Goal: Task Accomplishment & Management: Manage account settings

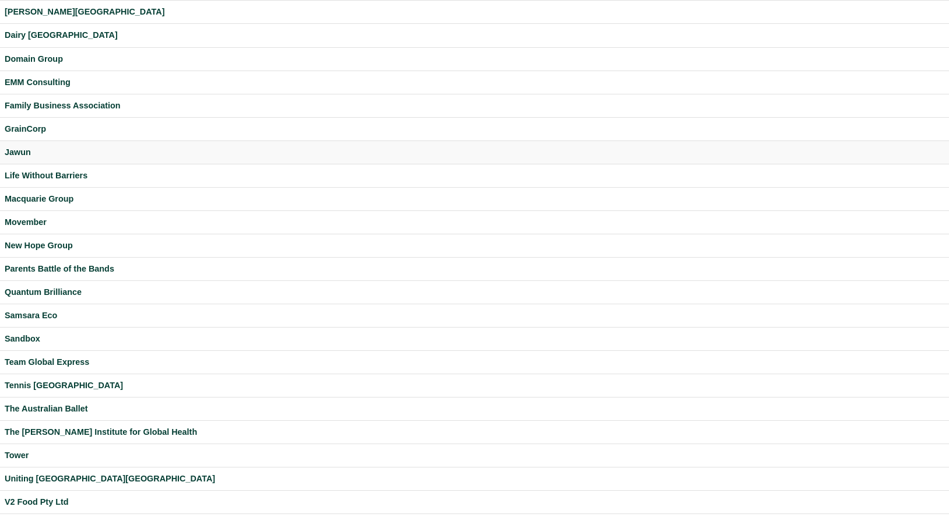
scroll to position [273, 0]
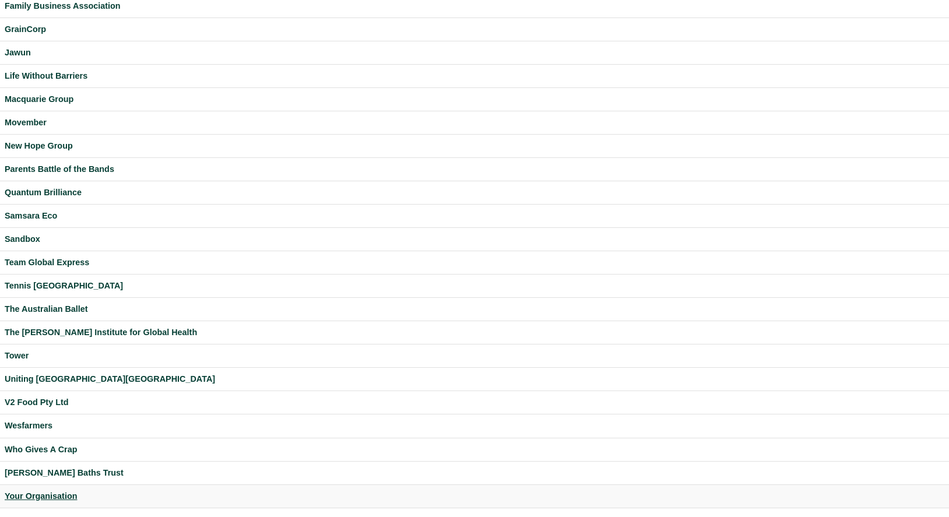
click at [55, 496] on div "Your Organisation" at bounding box center [474, 495] width 939 height 13
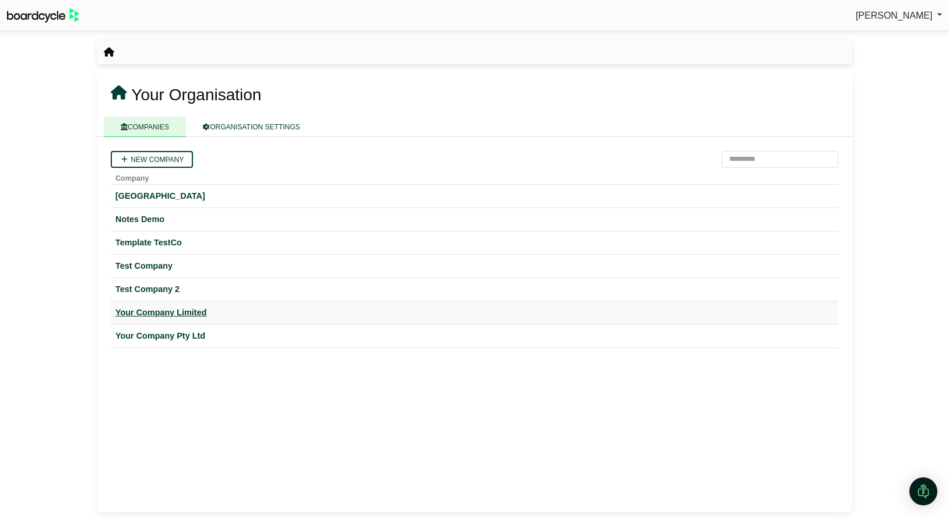
click at [184, 309] on div "Your Company Limited" at bounding box center [474, 312] width 718 height 13
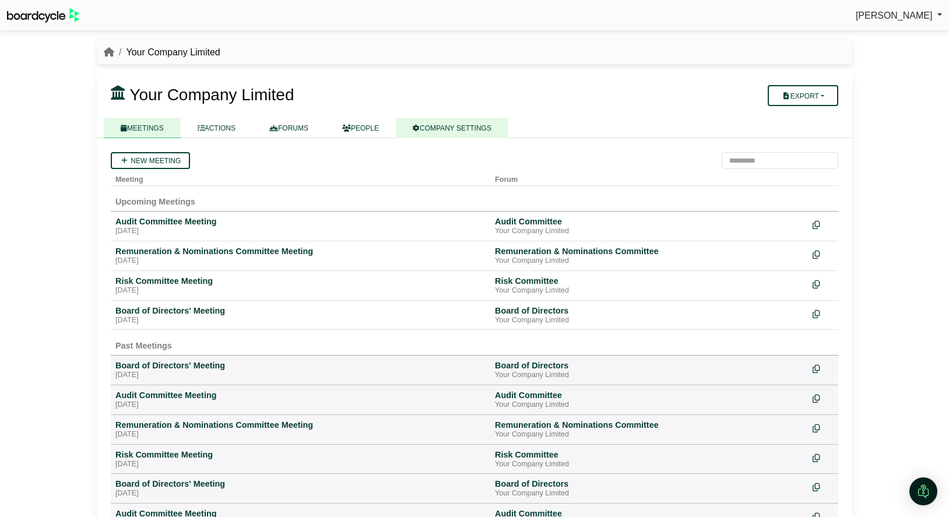
click at [438, 125] on link "COMPANY SETTINGS" at bounding box center [452, 128] width 112 height 20
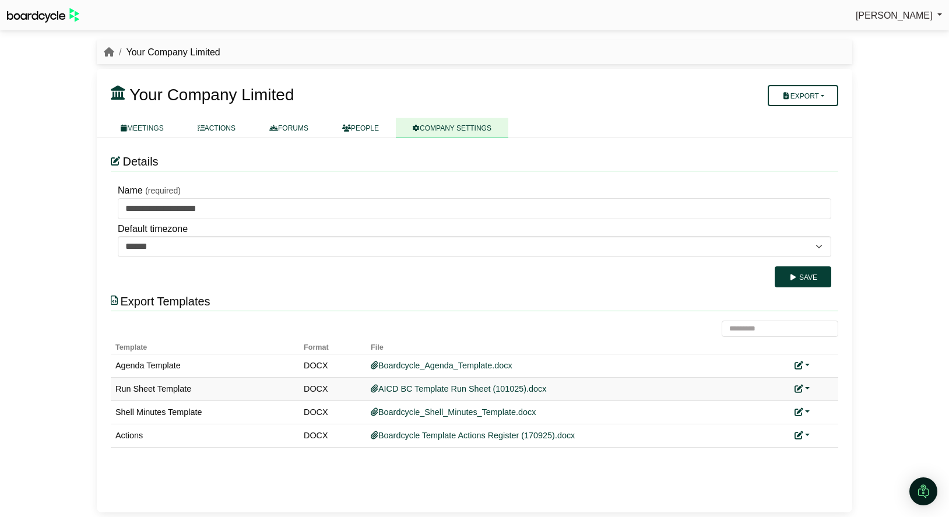
click at [798, 387] on icon at bounding box center [798, 389] width 8 height 8
click at [825, 411] on link "Replace custom template" at bounding box center [853, 405] width 119 height 22
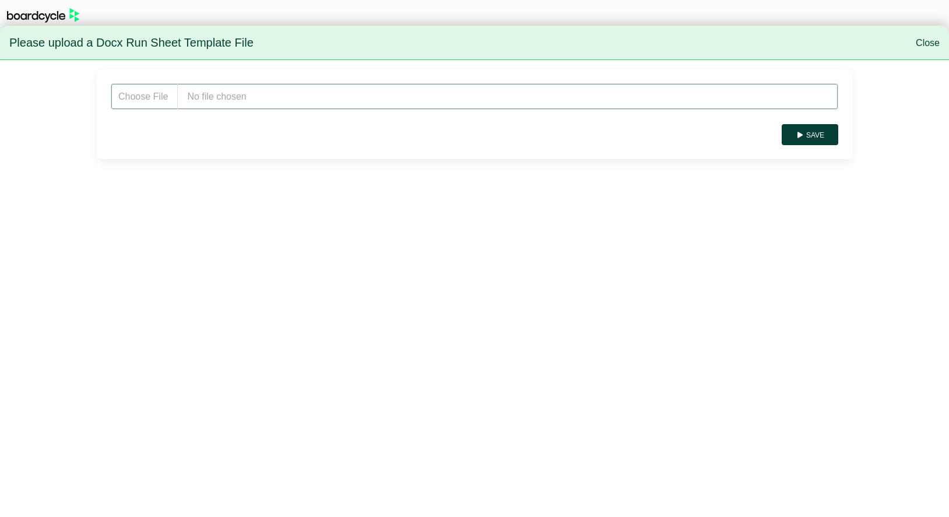
click at [220, 98] on input "file" at bounding box center [474, 96] width 727 height 26
type input "**********"
click at [807, 137] on button "Save" at bounding box center [809, 134] width 57 height 21
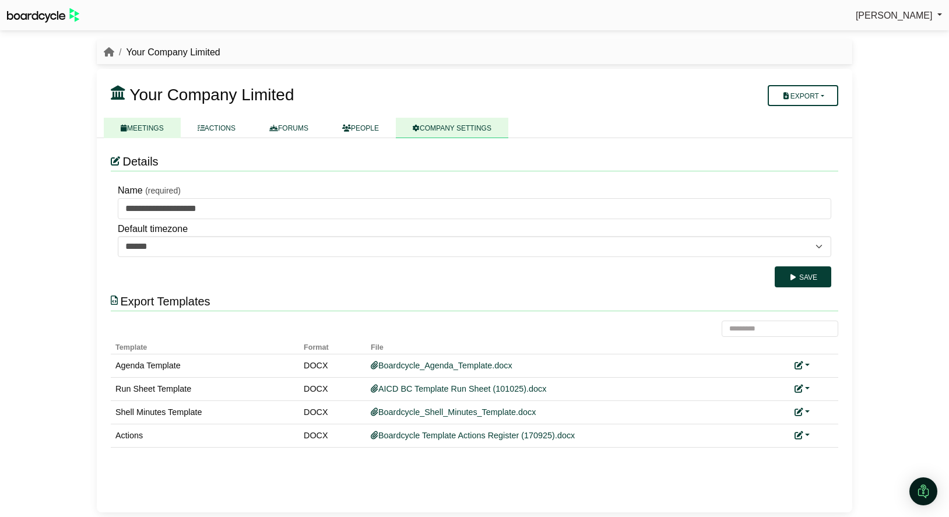
click at [147, 131] on link "MEETINGS" at bounding box center [142, 128] width 77 height 20
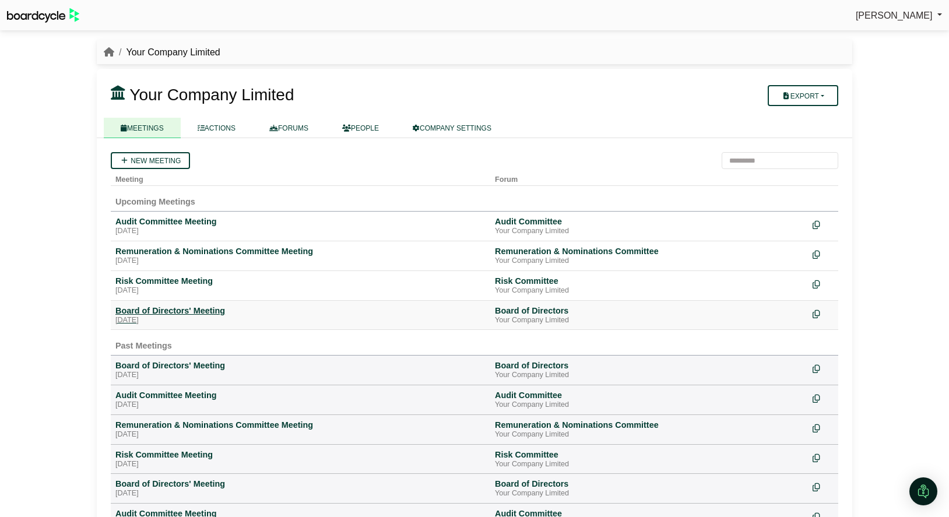
click at [178, 309] on div "Board of Directors' Meeting" at bounding box center [300, 310] width 370 height 10
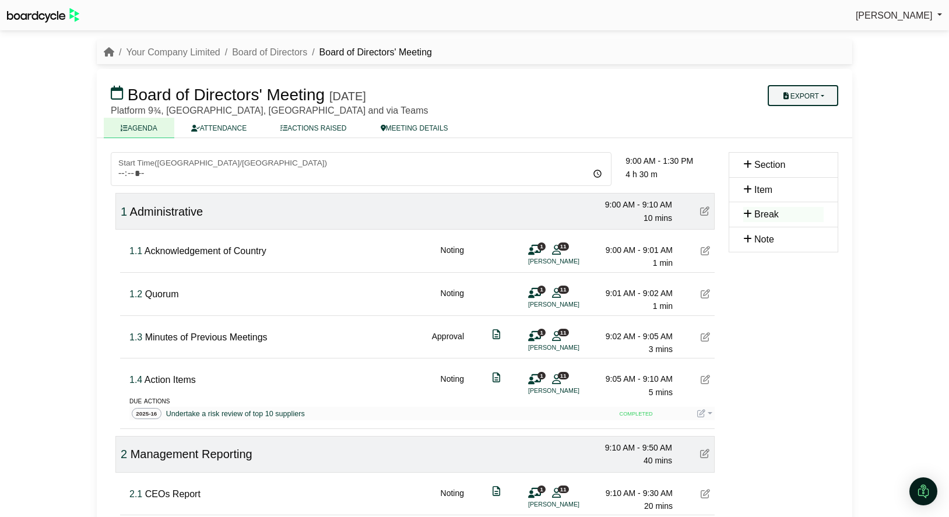
click at [834, 97] on button "Export" at bounding box center [802, 95] width 71 height 21
click at [818, 136] on link "Run Sheet" at bounding box center [813, 133] width 101 height 17
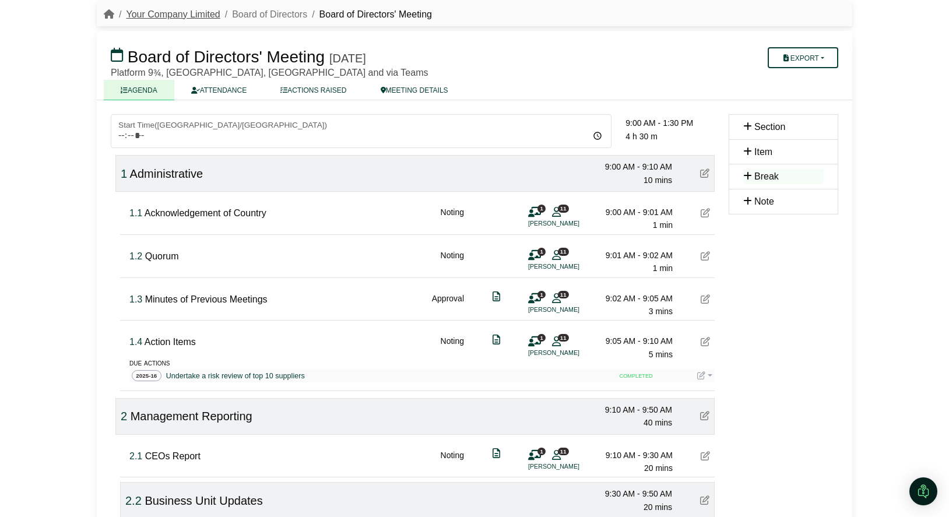
click at [171, 15] on link "Your Company Limited" at bounding box center [173, 14] width 94 height 10
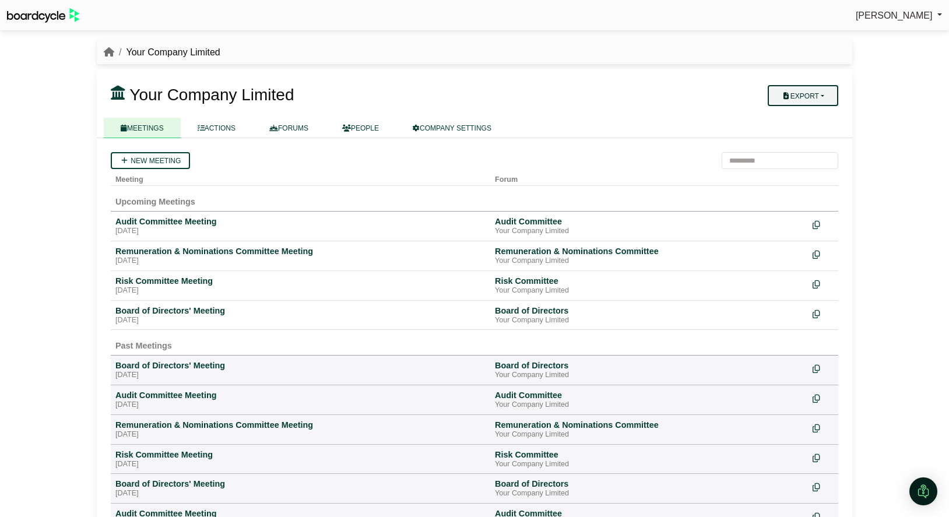
click at [820, 92] on button "Export" at bounding box center [802, 95] width 71 height 21
click at [443, 124] on link "COMPANY SETTINGS" at bounding box center [452, 128] width 112 height 20
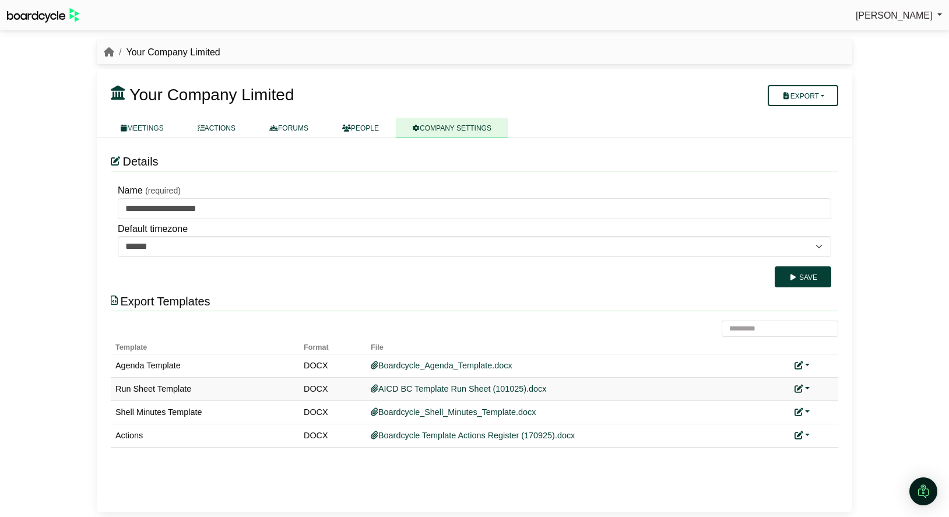
click at [805, 389] on link at bounding box center [801, 388] width 15 height 9
click at [826, 408] on link "Replace custom template" at bounding box center [853, 405] width 119 height 22
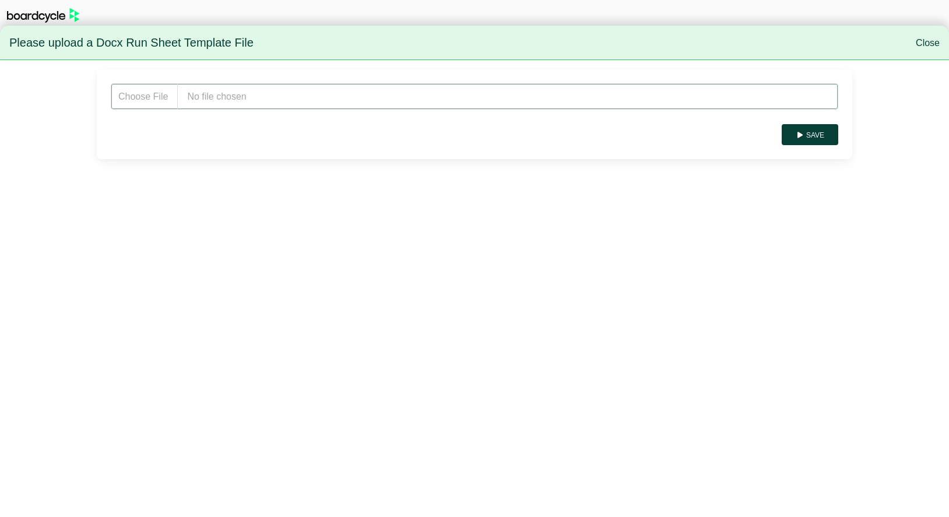
click at [209, 94] on input "file" at bounding box center [474, 96] width 727 height 26
click at [230, 102] on input "file" at bounding box center [474, 96] width 727 height 26
type input "**********"
click at [809, 136] on button "Save" at bounding box center [809, 134] width 57 height 21
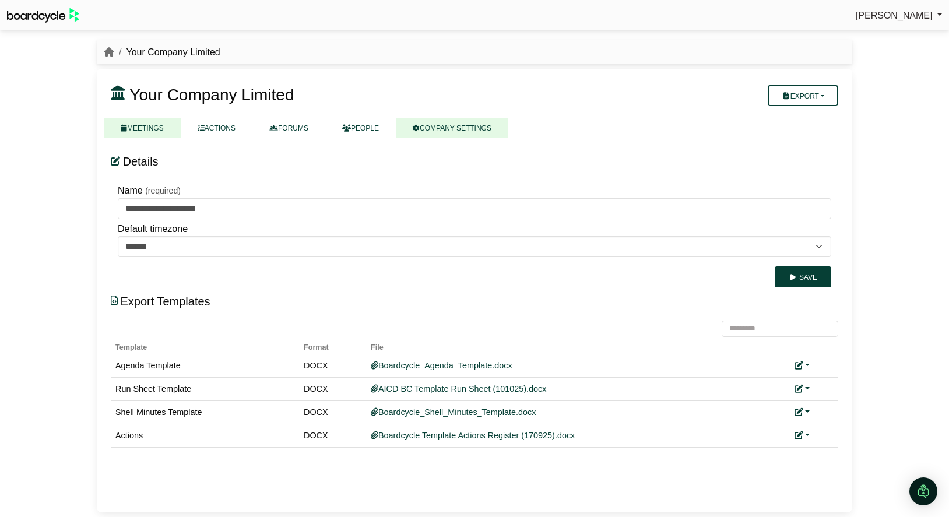
click at [147, 123] on link "MEETINGS" at bounding box center [142, 128] width 77 height 20
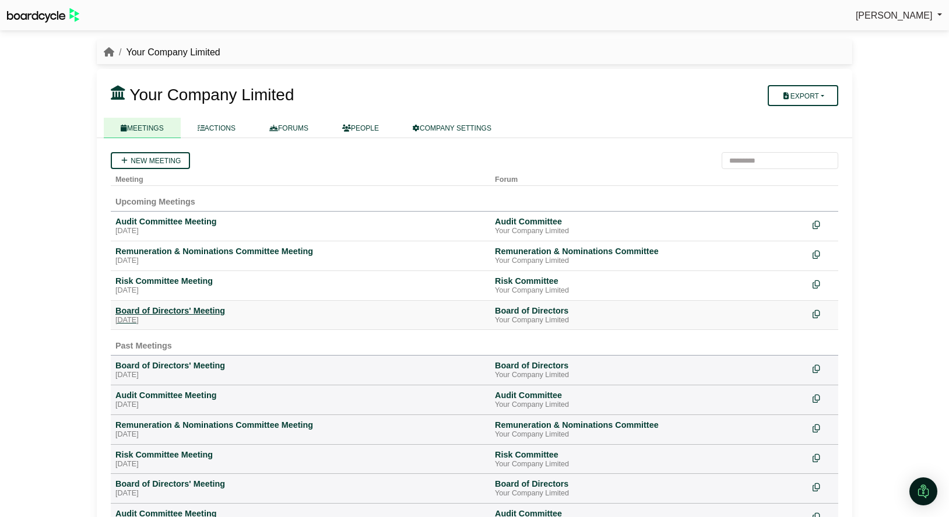
click at [163, 316] on div "Thursday, 30 October 2025" at bounding box center [300, 320] width 370 height 9
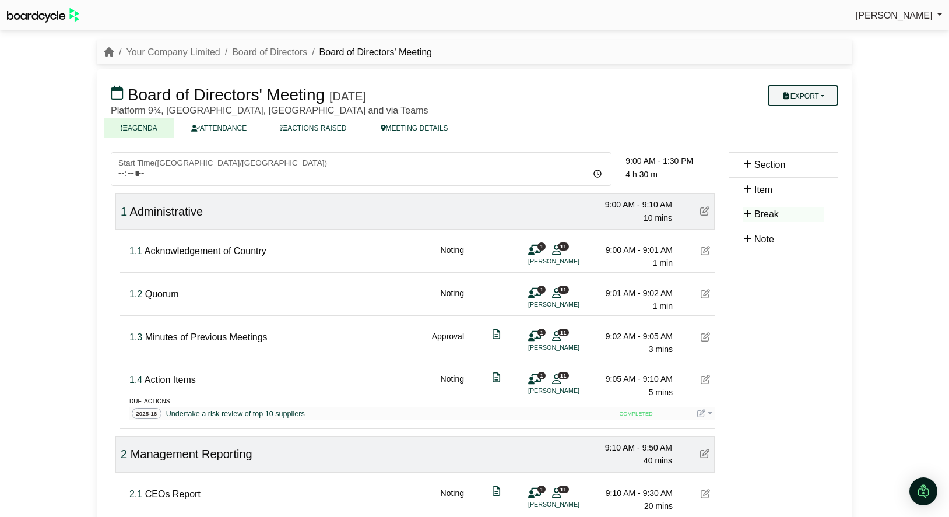
click at [823, 94] on button "Export" at bounding box center [802, 95] width 71 height 21
click at [827, 138] on link "Run Sheet" at bounding box center [813, 133] width 101 height 17
click at [193, 48] on link "Your Company Limited" at bounding box center [173, 52] width 94 height 10
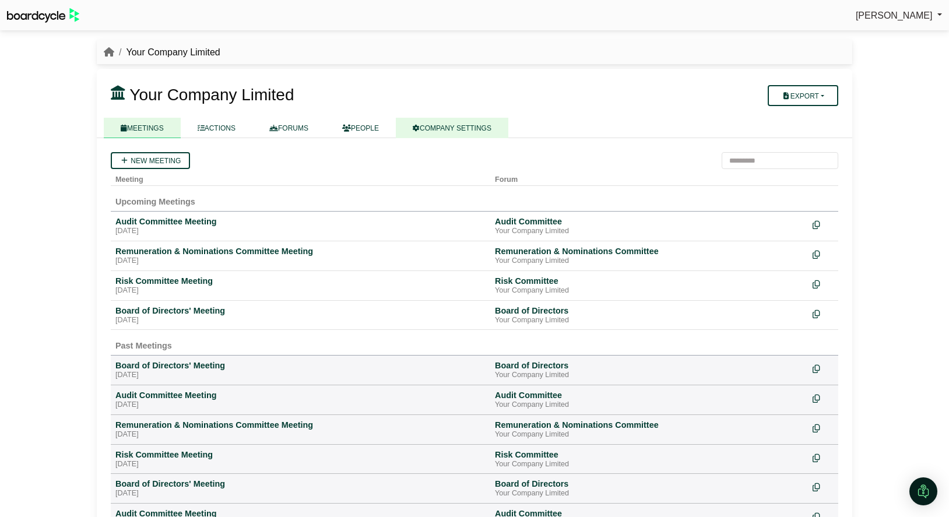
click at [432, 126] on link "COMPANY SETTINGS" at bounding box center [452, 128] width 112 height 20
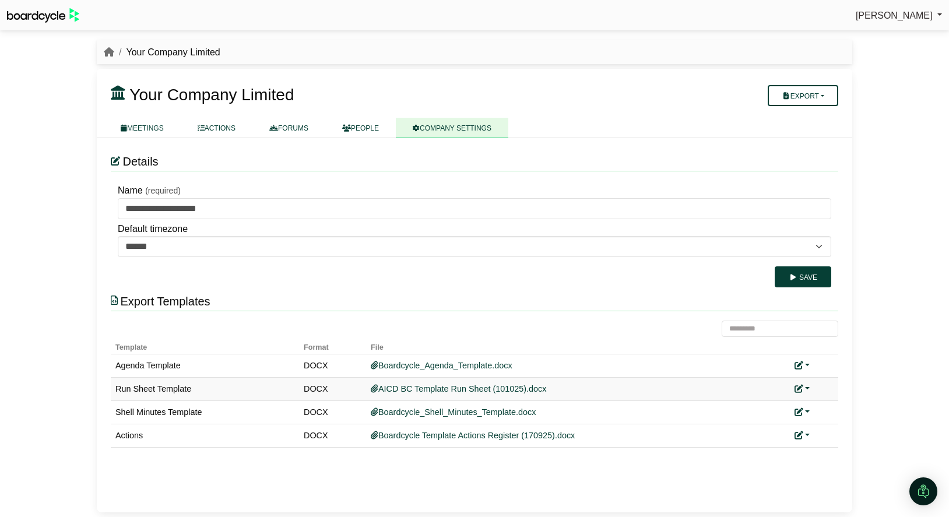
click at [803, 389] on link at bounding box center [801, 388] width 15 height 9
click at [819, 403] on link "Replace custom template" at bounding box center [853, 405] width 119 height 22
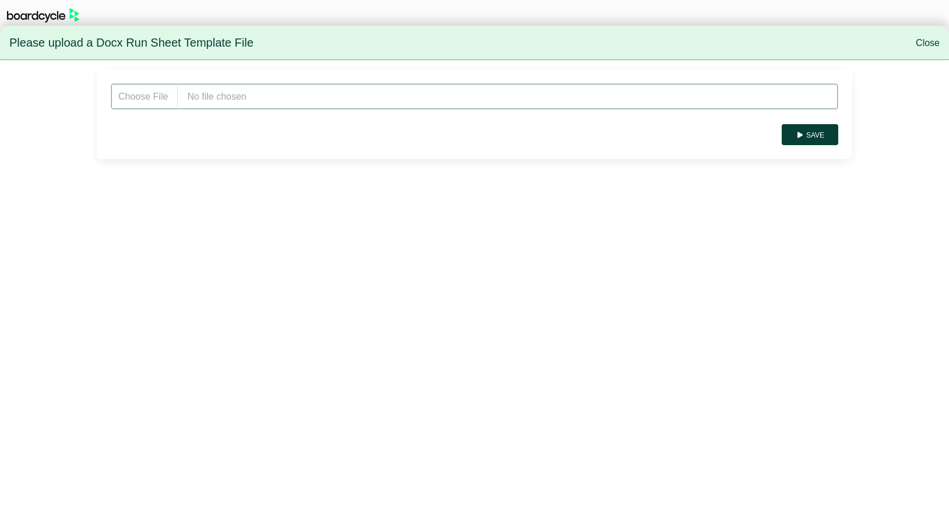
click at [241, 93] on input "file" at bounding box center [474, 96] width 727 height 26
click at [258, 94] on input "file" at bounding box center [474, 96] width 727 height 26
type input "**********"
click at [807, 136] on button "Save" at bounding box center [809, 134] width 57 height 21
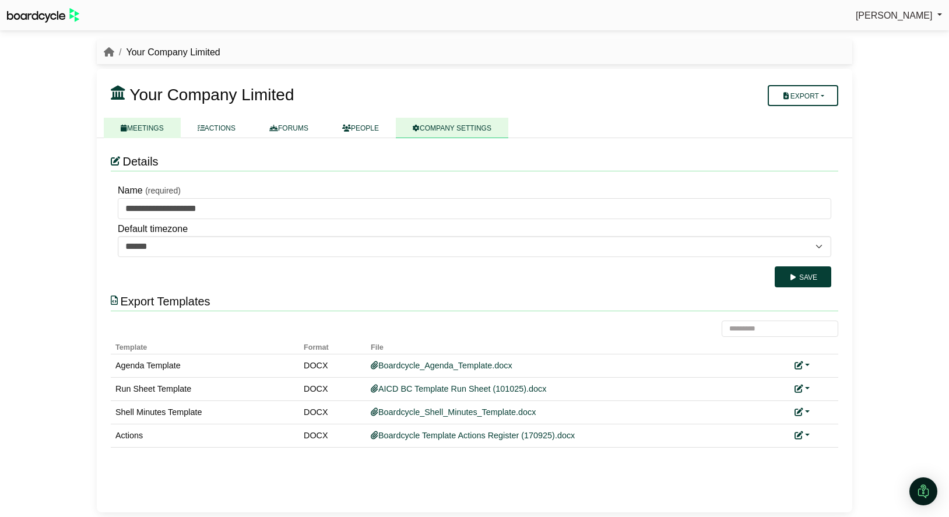
click link "MEETINGS"
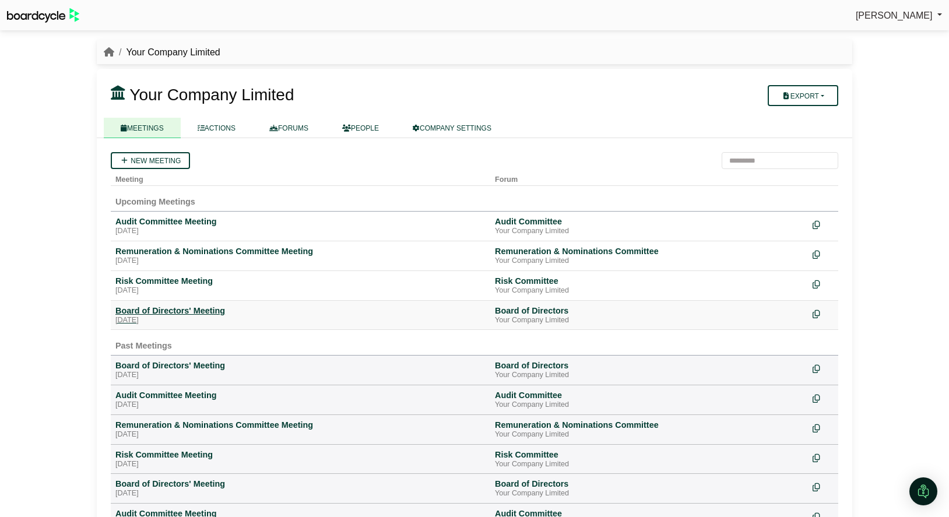
click at [183, 308] on div "Board of Directors' Meeting" at bounding box center [300, 310] width 370 height 10
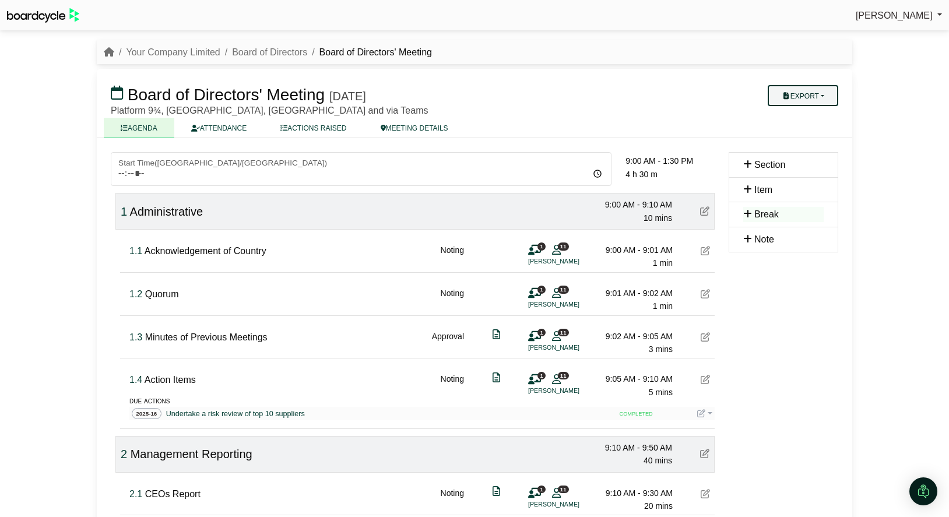
click at [811, 97] on button "Export" at bounding box center [802, 95] width 71 height 21
click at [819, 128] on link "Run Sheet" at bounding box center [813, 133] width 101 height 17
click at [146, 46] on li "Your Company Limited" at bounding box center [167, 52] width 106 height 15
click at [148, 52] on link "Your Company Limited" at bounding box center [173, 52] width 94 height 10
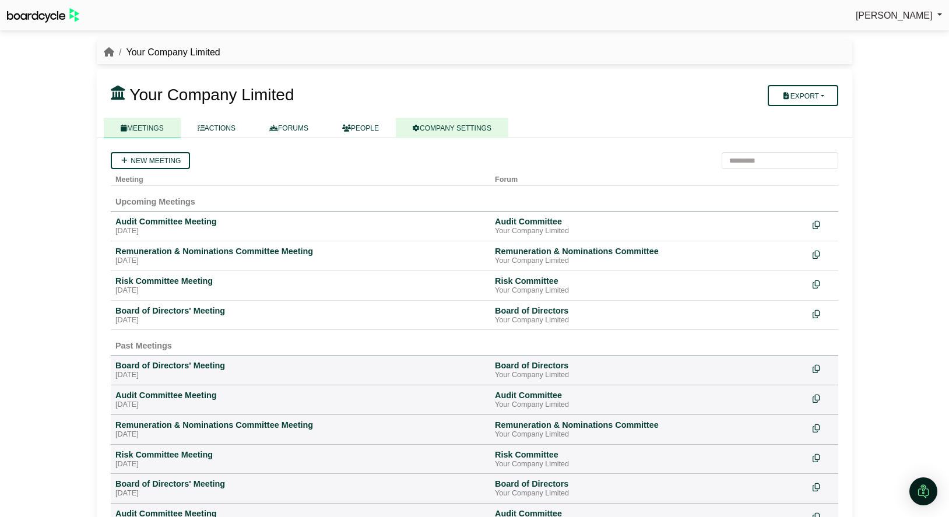
click at [477, 131] on link "COMPANY SETTINGS" at bounding box center [452, 128] width 112 height 20
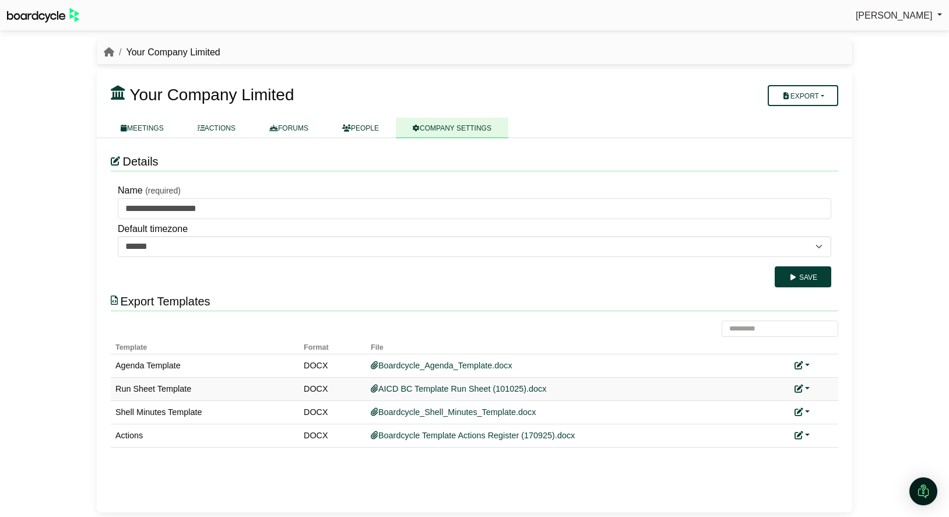
click at [808, 387] on link at bounding box center [801, 388] width 15 height 9
click at [822, 403] on link "Replace custom template" at bounding box center [853, 405] width 119 height 22
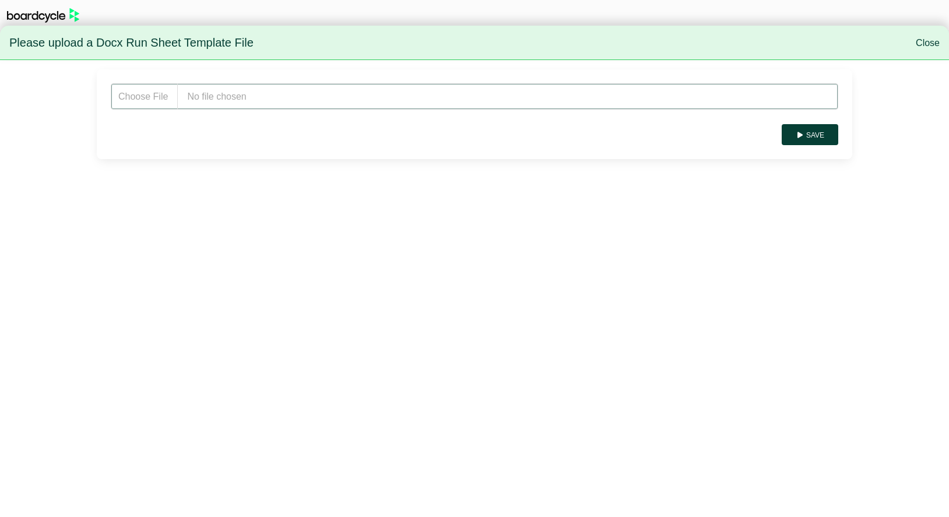
click at [323, 100] on input "file" at bounding box center [474, 96] width 727 height 26
click at [238, 89] on input "file" at bounding box center [474, 96] width 727 height 26
type input "**********"
click at [820, 141] on button "Save" at bounding box center [809, 134] width 57 height 21
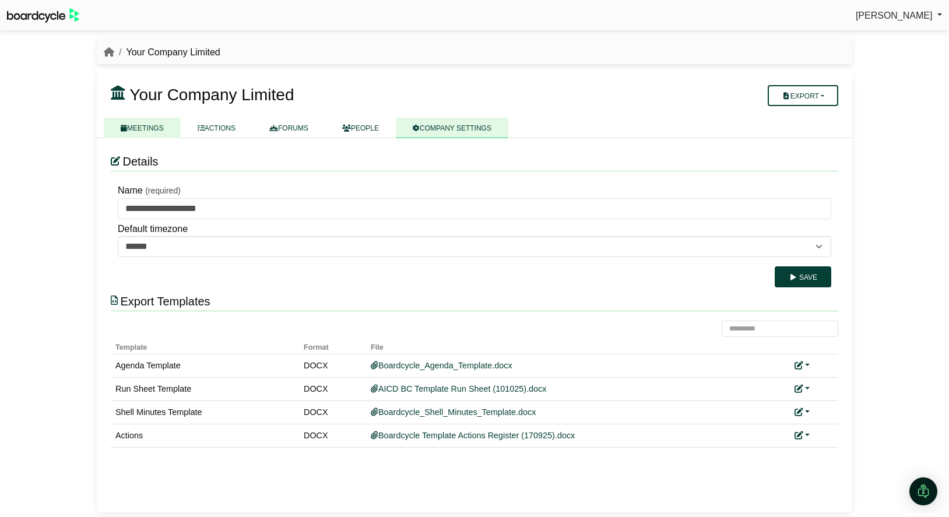
click at [157, 129] on link "MEETINGS" at bounding box center [142, 128] width 77 height 20
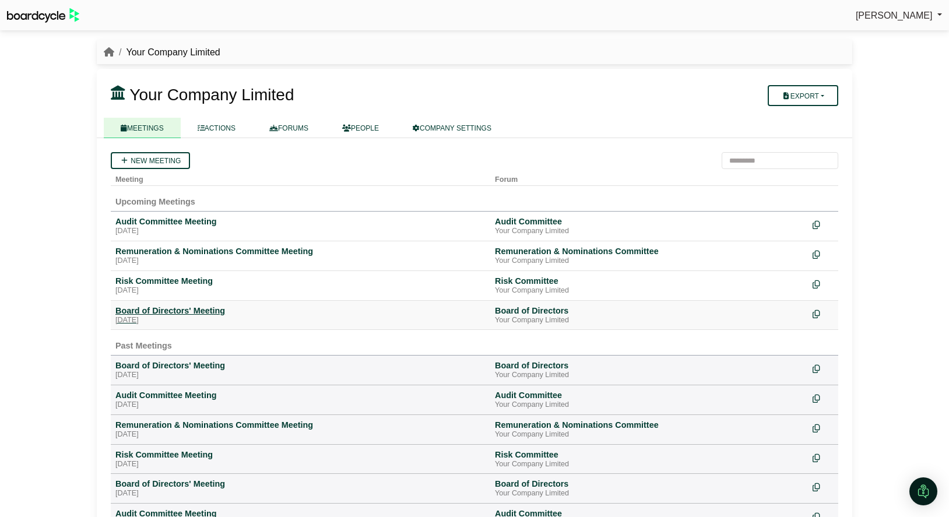
click at [164, 311] on div "Board of Directors' Meeting" at bounding box center [300, 310] width 370 height 10
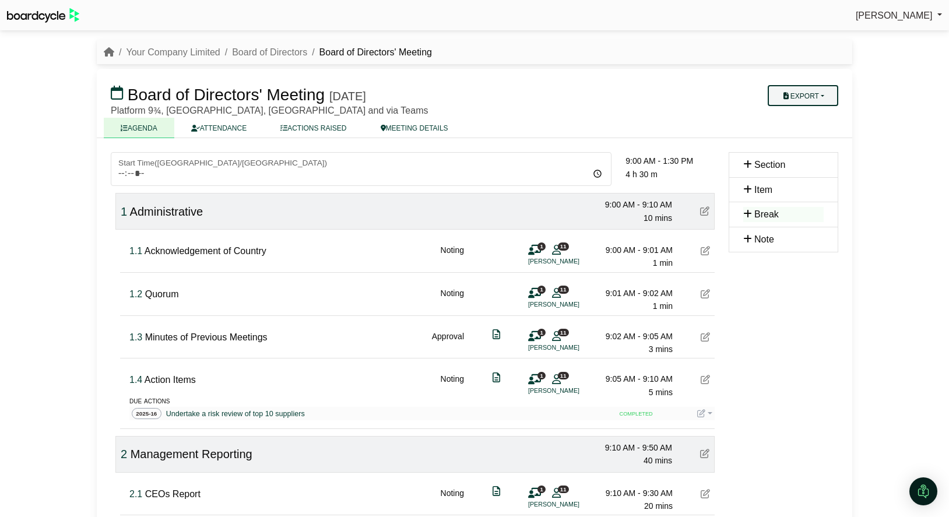
click at [816, 95] on button "Export" at bounding box center [802, 95] width 71 height 21
click at [816, 134] on link "Run Sheet" at bounding box center [813, 133] width 101 height 17
click at [162, 54] on link "Your Company Limited" at bounding box center [173, 52] width 94 height 10
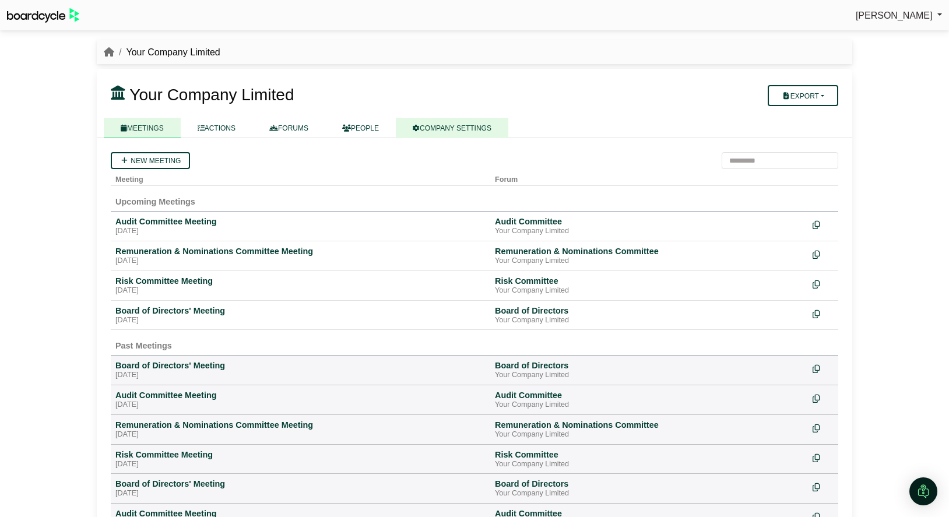
scroll to position [1, 0]
click at [443, 127] on link "COMPANY SETTINGS" at bounding box center [452, 127] width 112 height 20
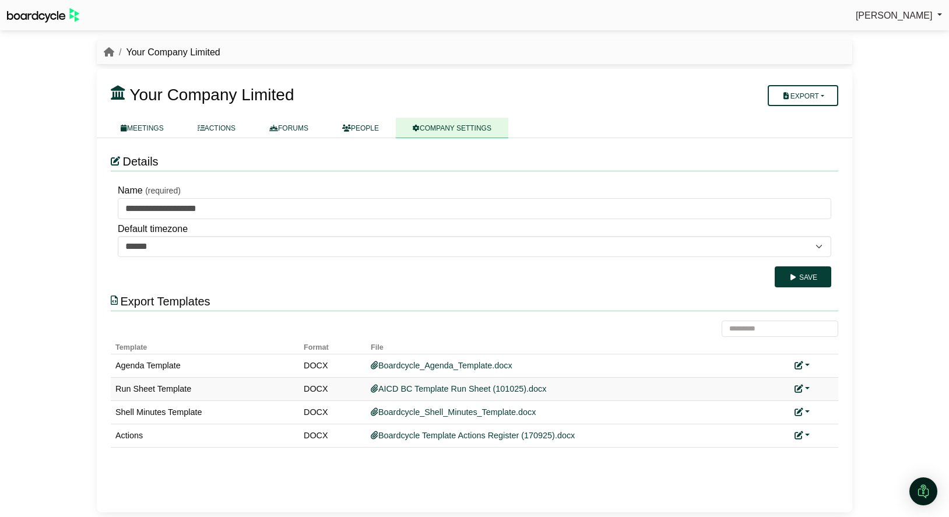
click at [807, 389] on link at bounding box center [801, 388] width 15 height 9
click at [817, 404] on link "Replace custom template" at bounding box center [853, 405] width 119 height 22
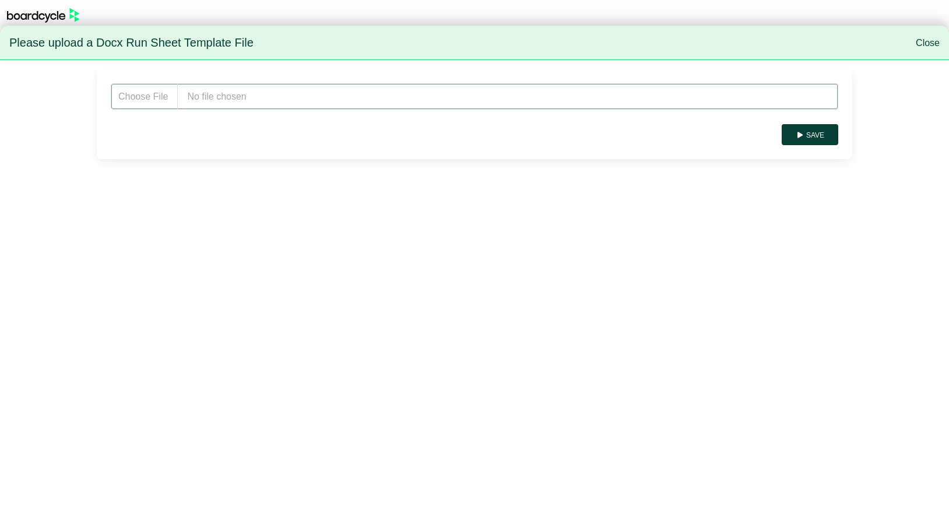
click at [279, 100] on input "file" at bounding box center [474, 96] width 727 height 26
click at [257, 90] on input "file" at bounding box center [474, 96] width 727 height 26
type input "**********"
click at [794, 136] on button "Save" at bounding box center [809, 134] width 57 height 21
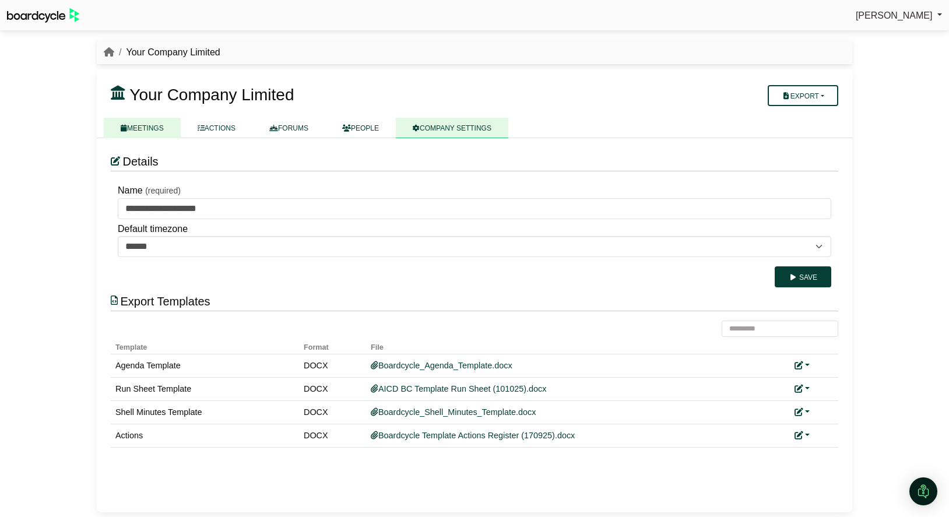
click at [159, 120] on link "MEETINGS" at bounding box center [142, 128] width 77 height 20
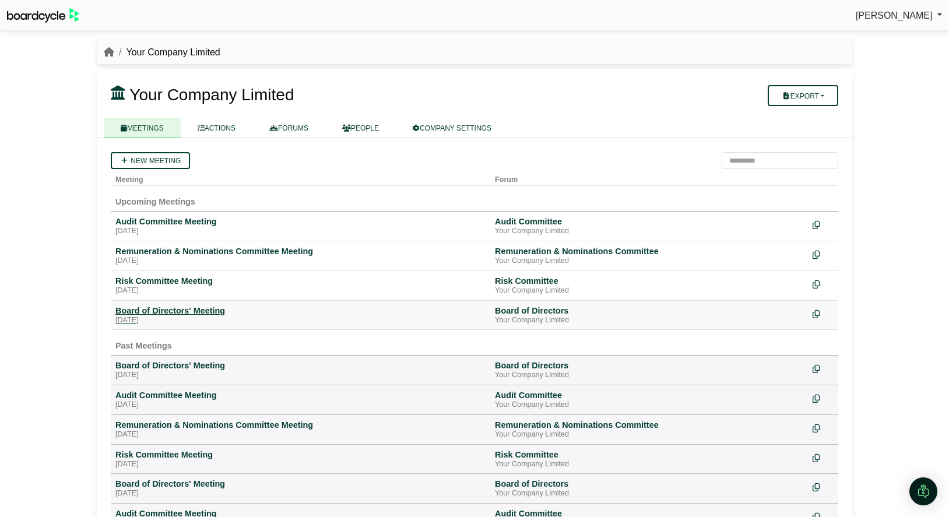
click at [199, 306] on div "Board of Directors' Meeting" at bounding box center [300, 310] width 370 height 10
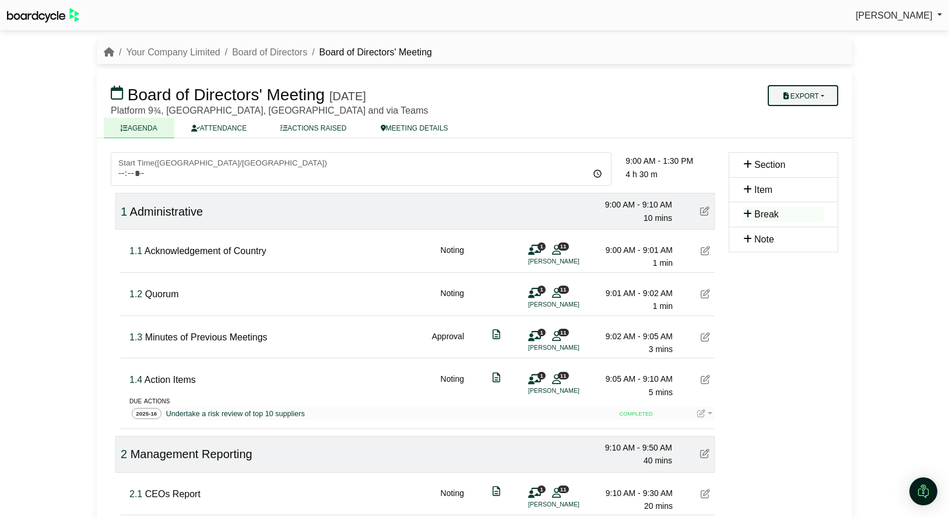
click at [820, 97] on button "Export" at bounding box center [802, 95] width 71 height 21
click at [816, 132] on link "Run Sheet" at bounding box center [813, 133] width 101 height 17
